Goal: Check status: Check status

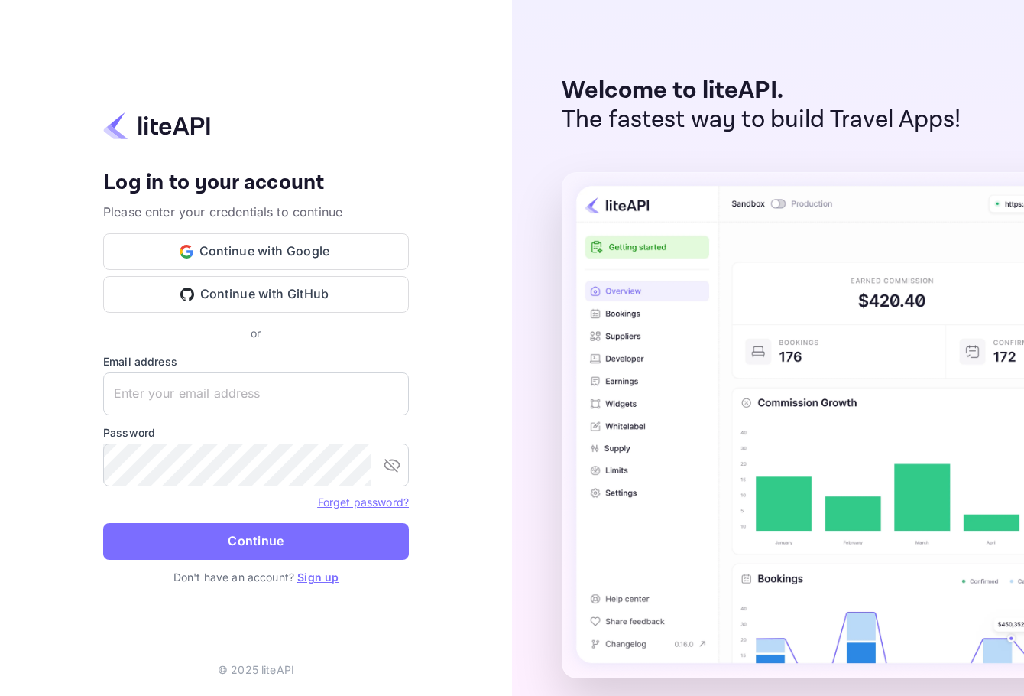
click at [219, 368] on label "Email address" at bounding box center [256, 361] width 306 height 16
click at [227, 388] on input "text" at bounding box center [256, 393] width 306 height 43
paste input "[EMAIL_ADDRESS][DOMAIN_NAME]"
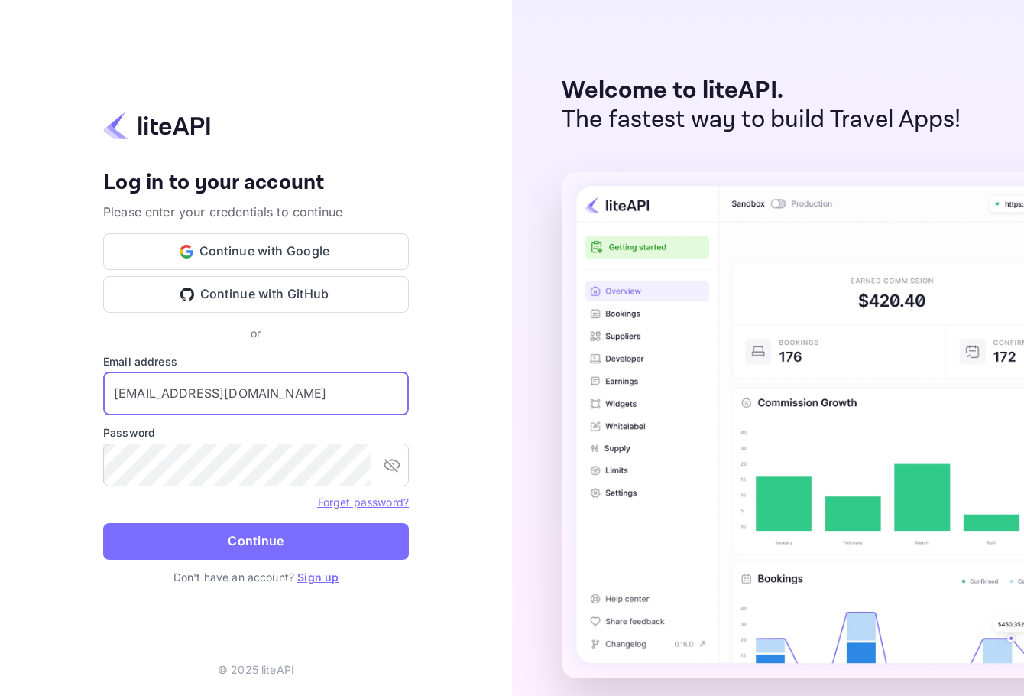
type input "[EMAIL_ADDRESS][DOMAIN_NAME]"
click at [280, 437] on label "Password" at bounding box center [256, 432] width 306 height 16
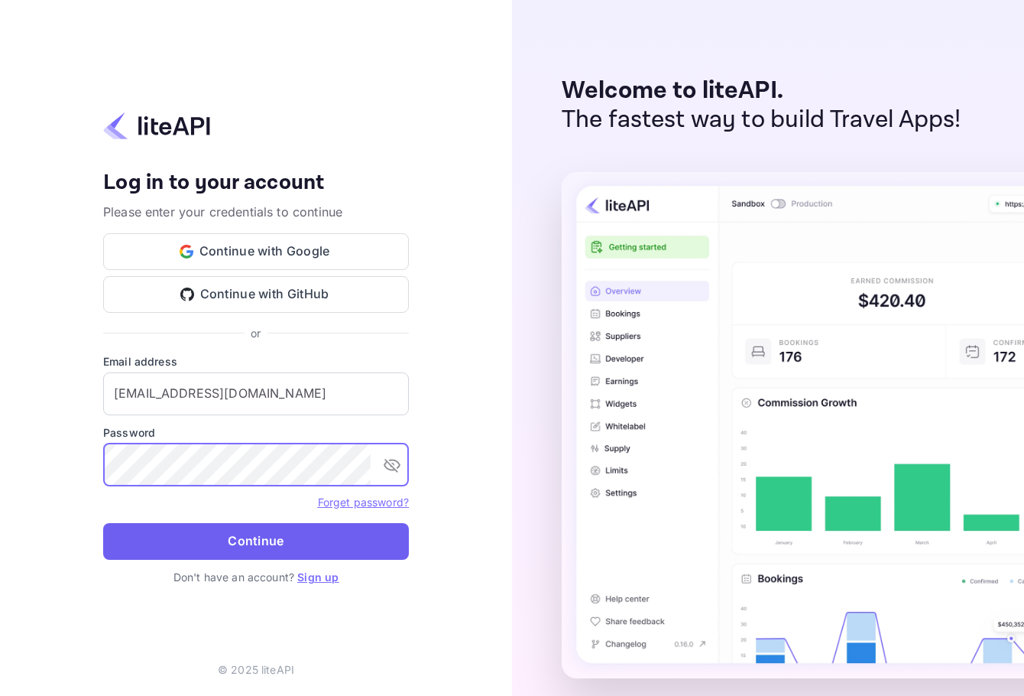
click at [303, 541] on button "Continue" at bounding box center [256, 541] width 306 height 37
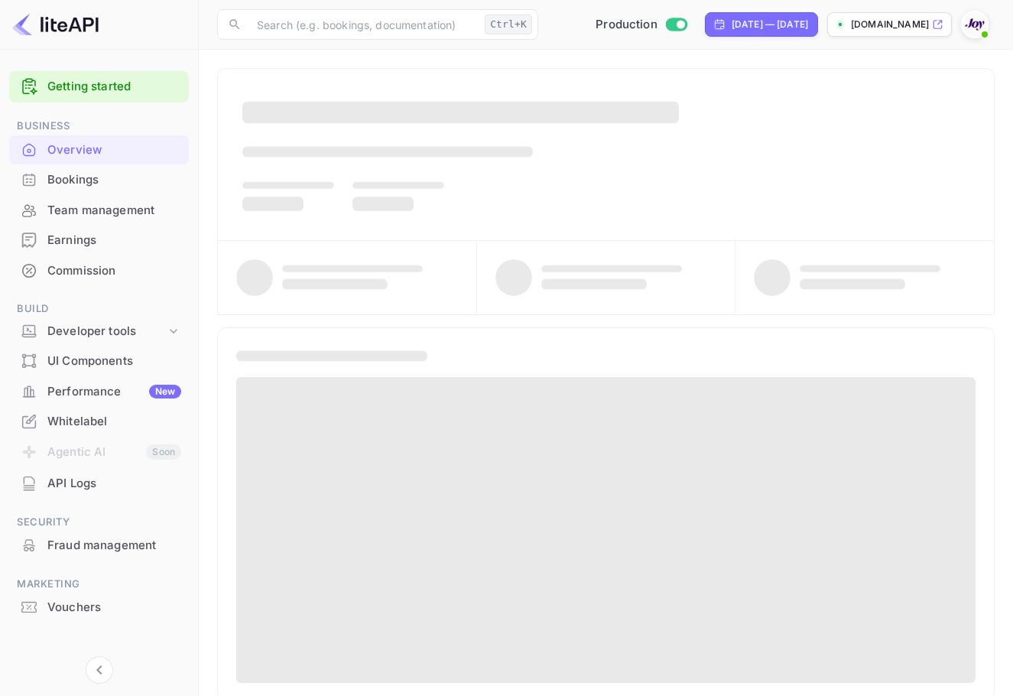
click at [91, 184] on div "Bookings" at bounding box center [114, 180] width 134 height 18
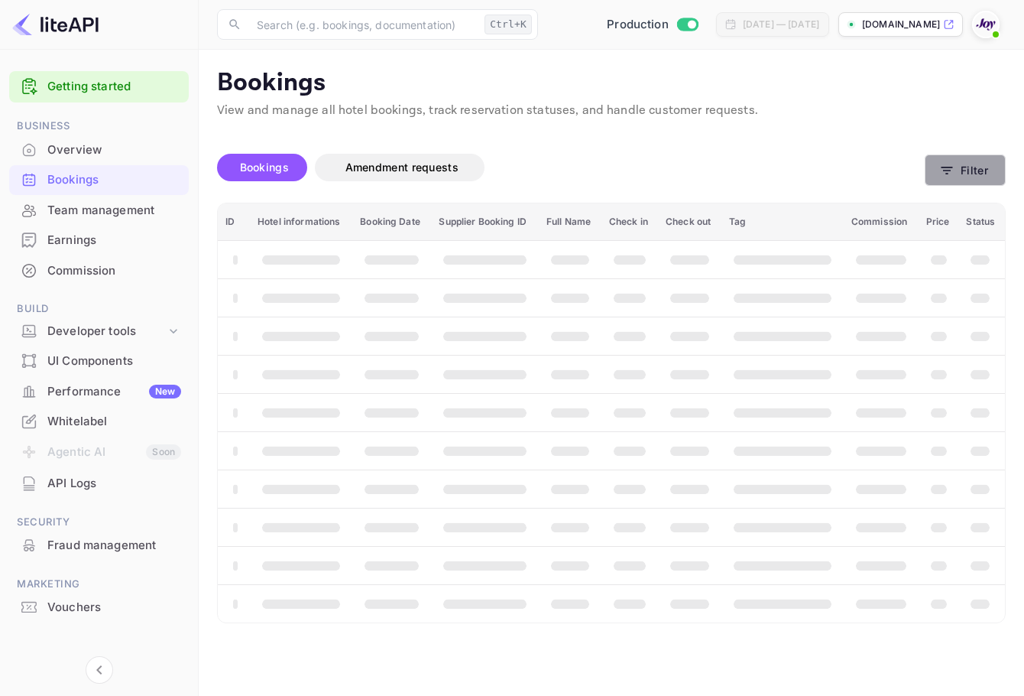
click at [990, 183] on button "Filter" at bounding box center [965, 169] width 81 height 31
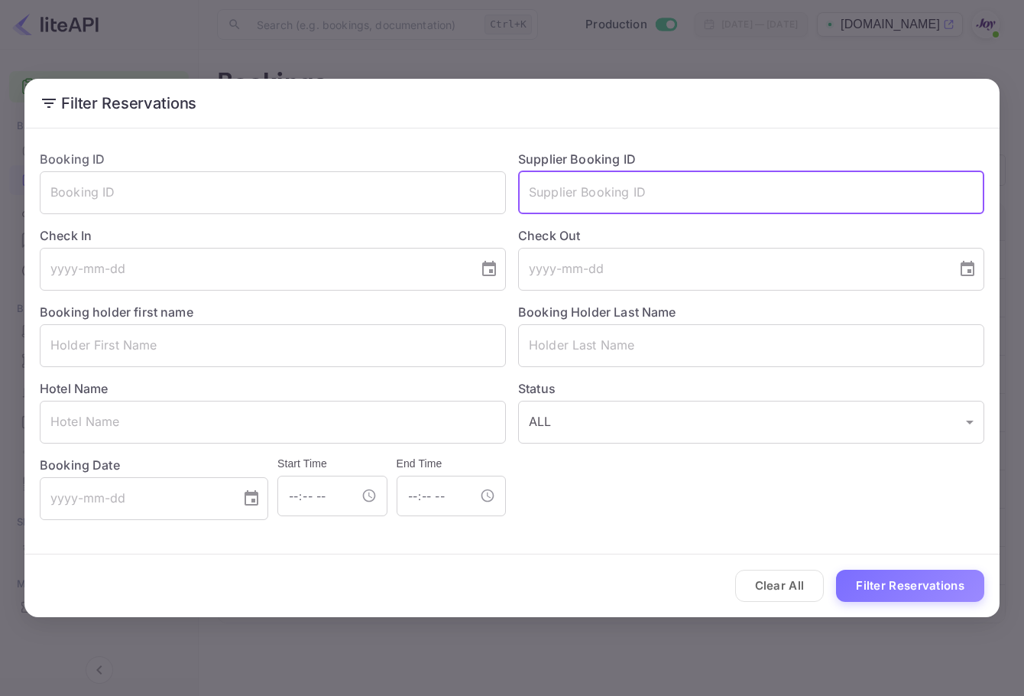
click at [668, 202] on input "text" at bounding box center [751, 192] width 466 height 43
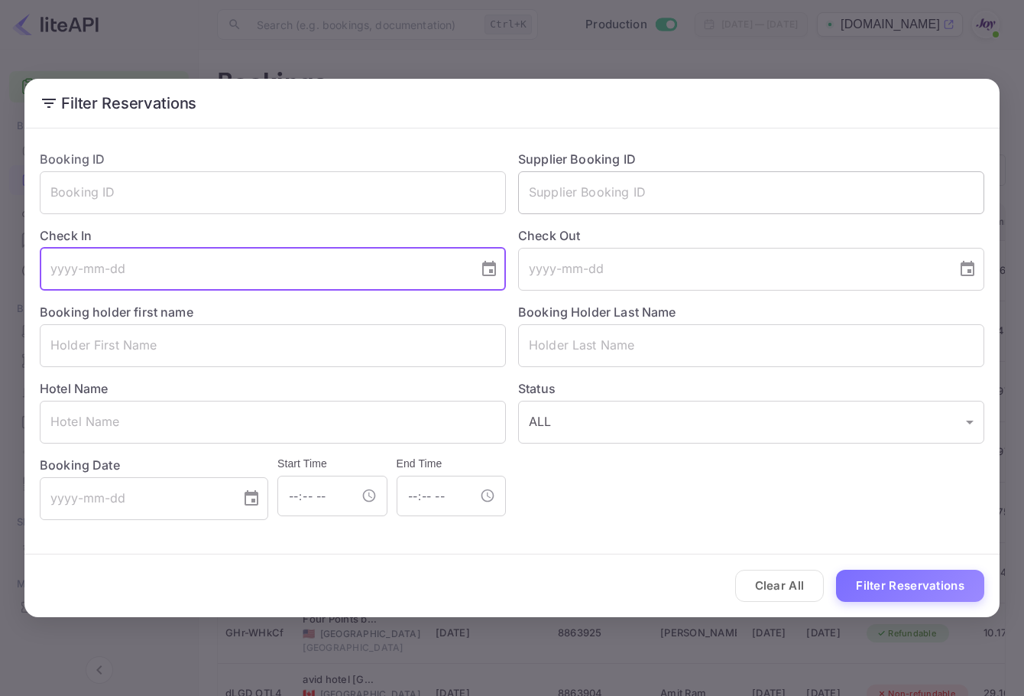
click at [657, 209] on input "text" at bounding box center [751, 192] width 466 height 43
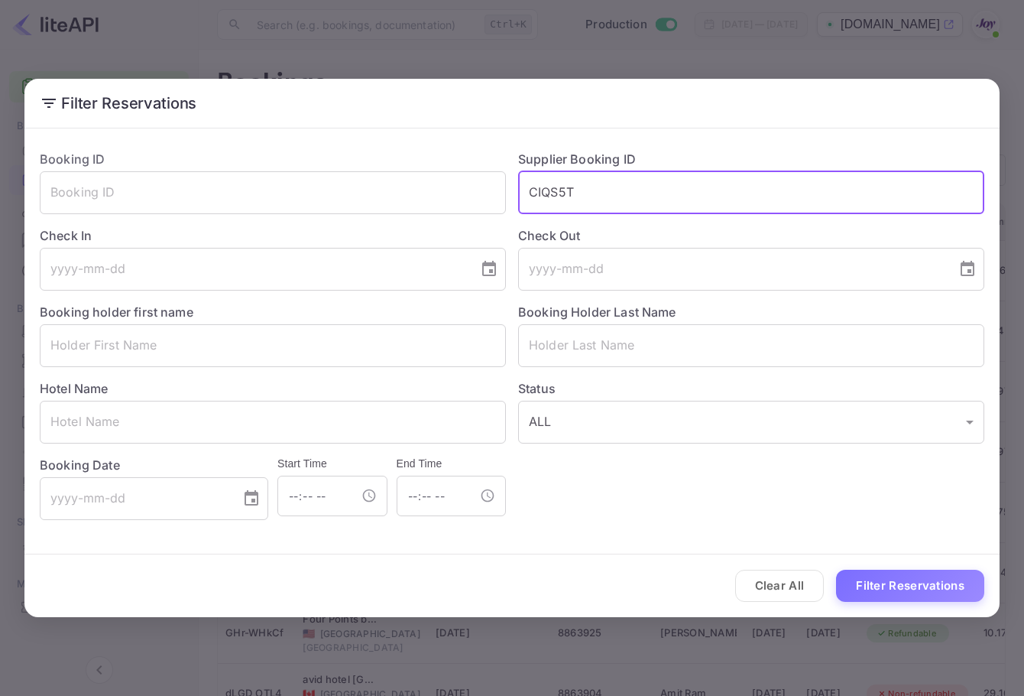
type input "CIQS5T"
click at [926, 566] on div "Clear All Filter Reservations" at bounding box center [511, 585] width 975 height 63
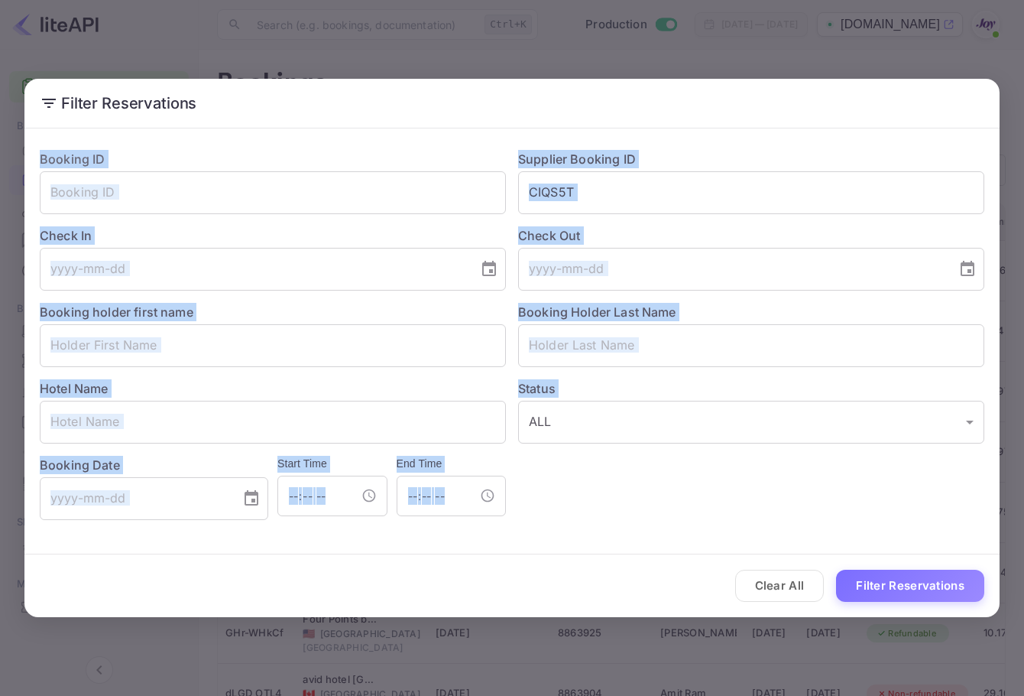
click at [927, 566] on div "Clear All Filter Reservations" at bounding box center [511, 585] width 975 height 63
click at [920, 575] on button "Filter Reservations" at bounding box center [910, 585] width 148 height 33
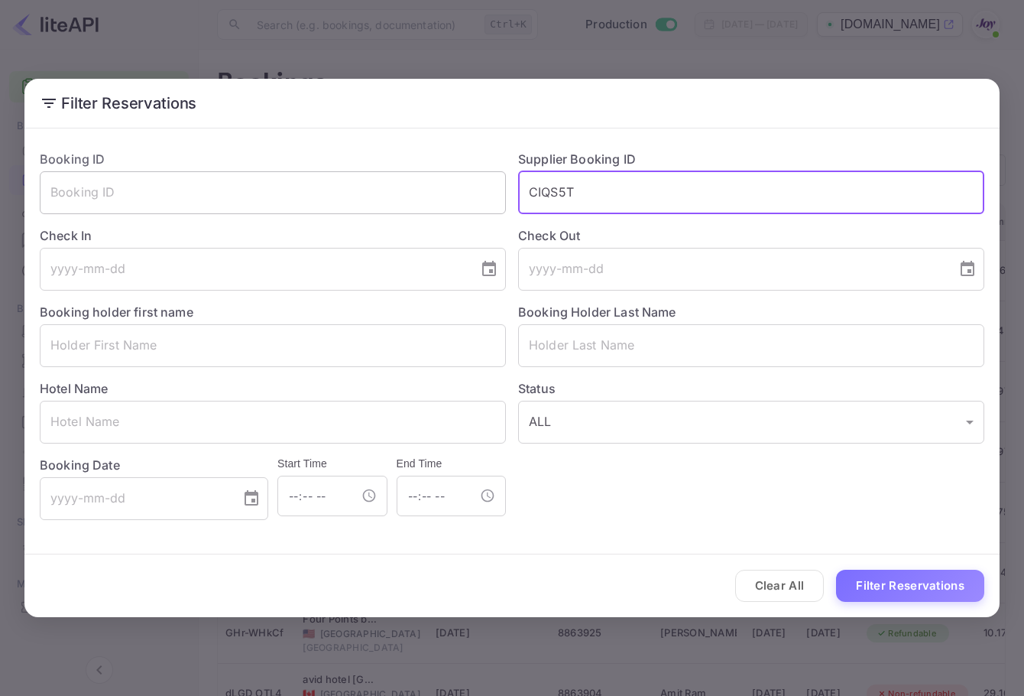
drag, startPoint x: 618, startPoint y: 197, endPoint x: 495, endPoint y: 177, distance: 125.4
click at [495, 177] on div "Booking ID ​ Supplier Booking ID CIQS5T ​ Check In ​ Check Out ​ Booking holder…" at bounding box center [506, 329] width 957 height 382
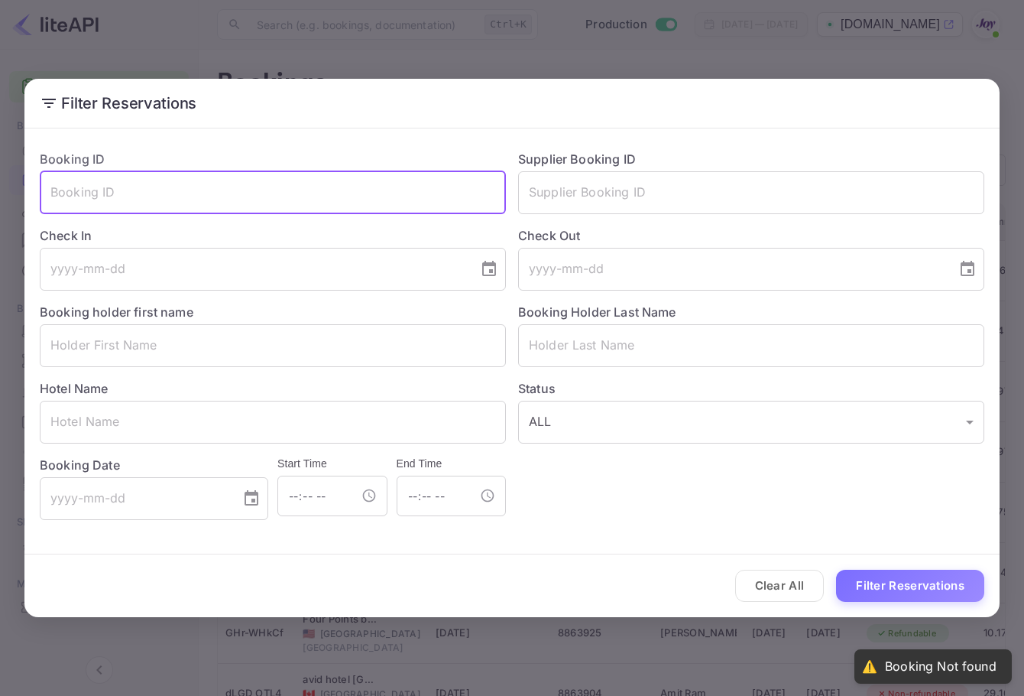
click at [320, 206] on input "text" at bounding box center [273, 192] width 466 height 43
paste input "CIQS5T"
type input "CIQS5T"
click at [924, 573] on button "Filter Reservations" at bounding box center [910, 585] width 148 height 33
